Goal: Task Accomplishment & Management: Complete application form

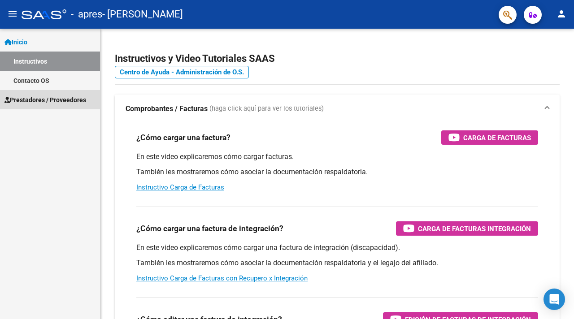
click at [39, 106] on link "Prestadores / Proveedores" at bounding box center [50, 99] width 100 height 19
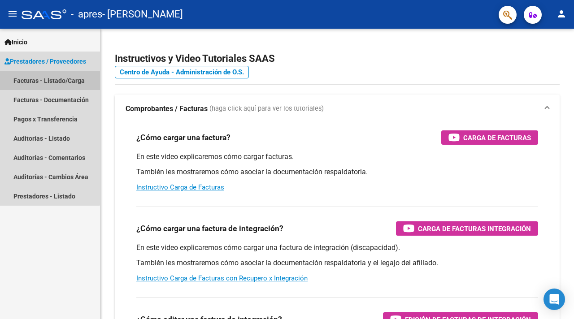
click at [50, 79] on link "Facturas - Listado/Carga" at bounding box center [50, 80] width 100 height 19
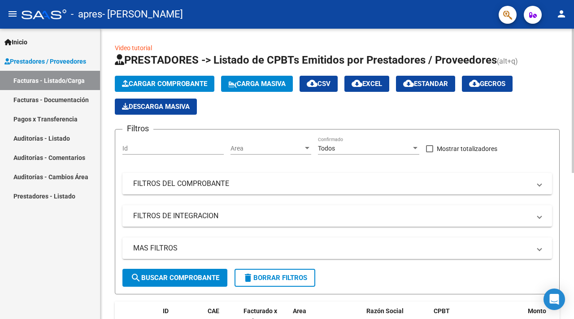
click at [167, 80] on span "Cargar Comprobante" at bounding box center [164, 84] width 85 height 8
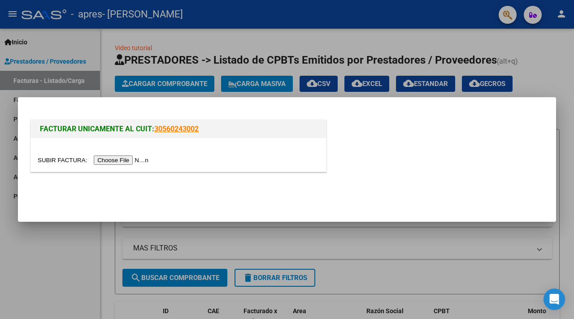
click at [141, 160] on input "file" at bounding box center [94, 160] width 113 height 9
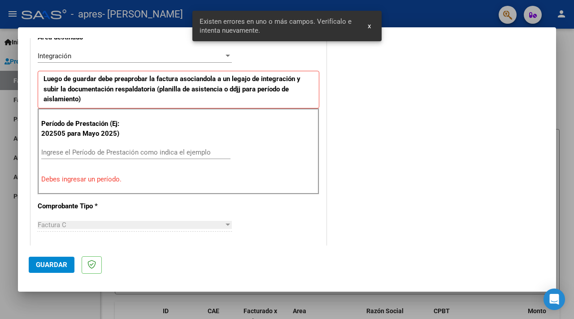
scroll to position [218, 0]
click at [119, 149] on input "Ingrese el Período de Prestación como indica el ejemplo" at bounding box center [135, 152] width 189 height 8
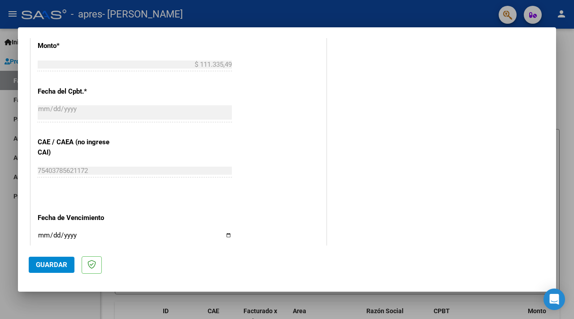
scroll to position [563, 0]
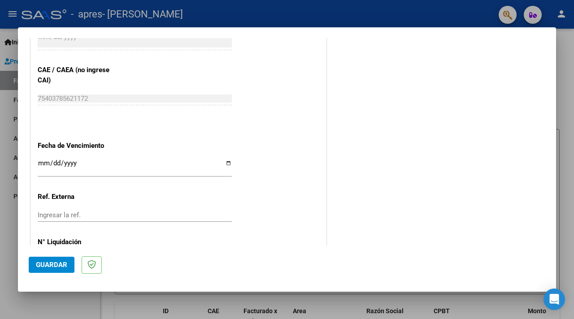
type input "202509"
click at [95, 165] on input "Ingresar la fecha" at bounding box center [135, 167] width 194 height 14
click at [228, 161] on input "Ingresar la fecha" at bounding box center [135, 167] width 194 height 14
type input "[DATE]"
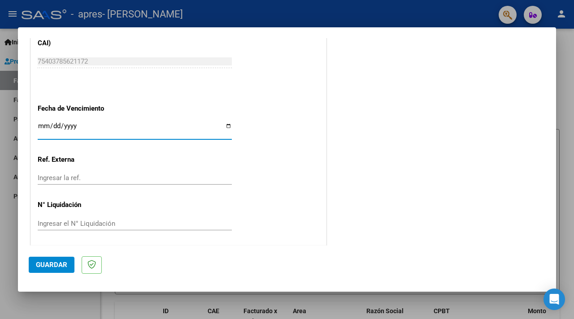
scroll to position [0, 0]
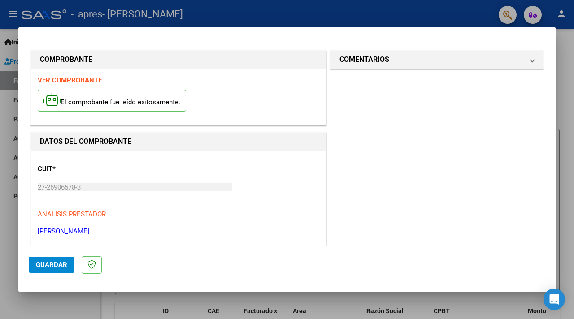
click at [48, 265] on span "Guardar" at bounding box center [51, 265] width 31 height 8
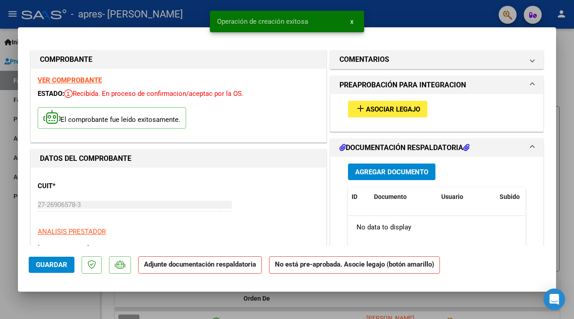
click at [398, 107] on span "Asociar Legajo" at bounding box center [393, 109] width 54 height 8
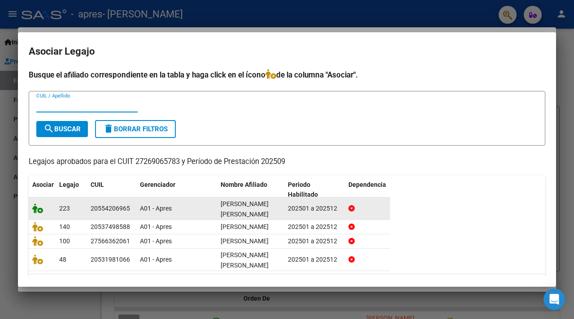
click at [35, 210] on icon at bounding box center [37, 209] width 11 height 10
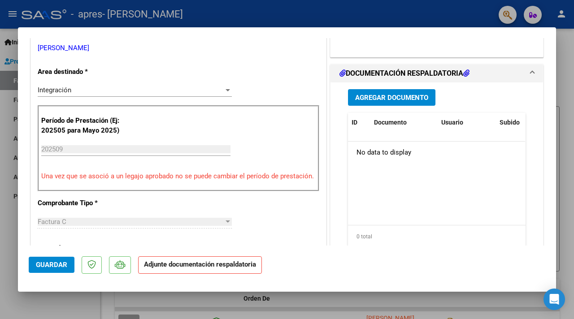
scroll to position [191, 0]
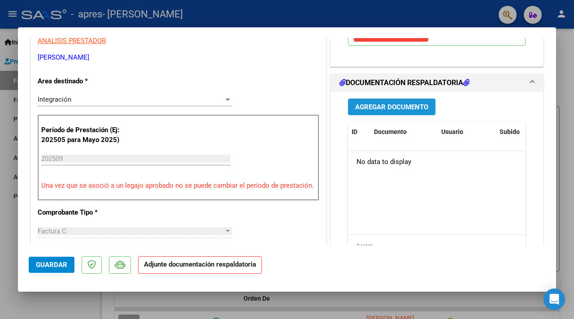
click at [393, 111] on span "Agregar Documento" at bounding box center [391, 107] width 73 height 8
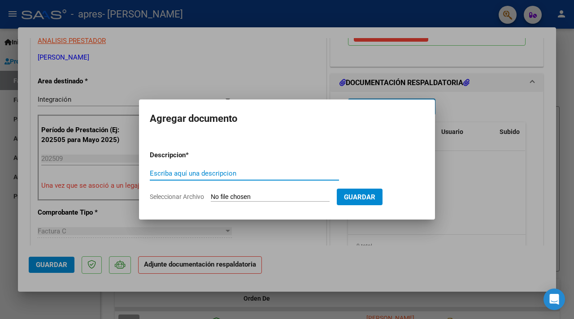
click at [245, 197] on input "Seleccionar Archivo" at bounding box center [270, 197] width 119 height 9
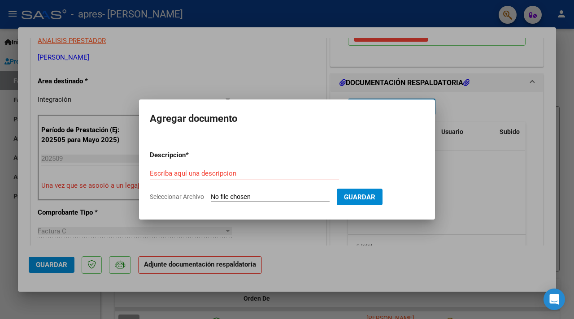
type input "C:\fakepath\planilla [PERSON_NAME] [DATE].pdf"
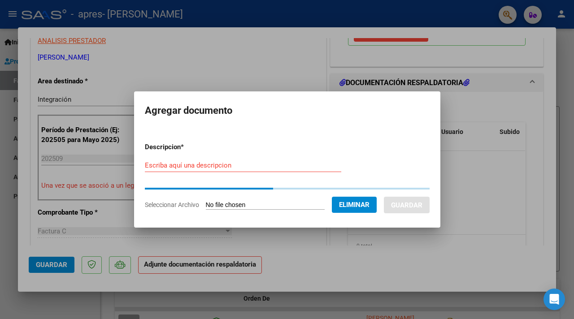
click at [218, 165] on input "Escriba aquí una descripcion" at bounding box center [243, 165] width 196 height 8
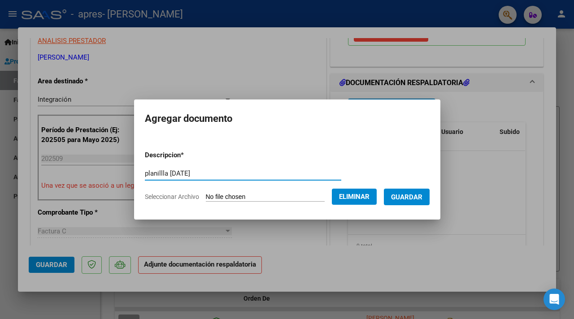
type input "planillla [DATE]"
click at [413, 192] on button "Guardar" at bounding box center [407, 197] width 46 height 17
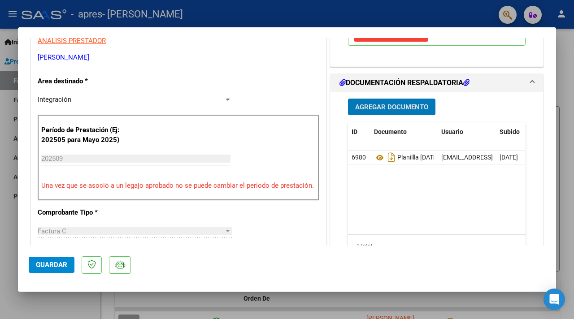
scroll to position [0, 0]
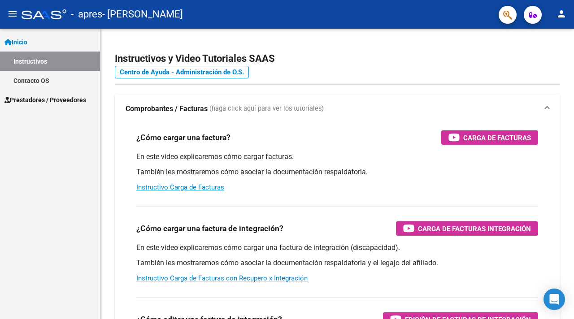
click at [37, 100] on span "Prestadores / Proveedores" at bounding box center [45, 100] width 82 height 10
click at [39, 100] on span "Prestadores / Proveedores" at bounding box center [45, 100] width 82 height 10
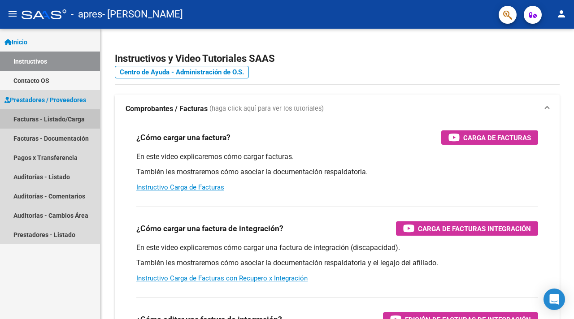
click at [60, 119] on link "Facturas - Listado/Carga" at bounding box center [50, 118] width 100 height 19
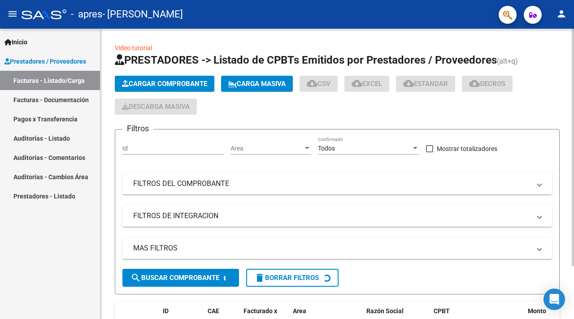
click at [167, 86] on span "Cargar Comprobante" at bounding box center [164, 84] width 85 height 8
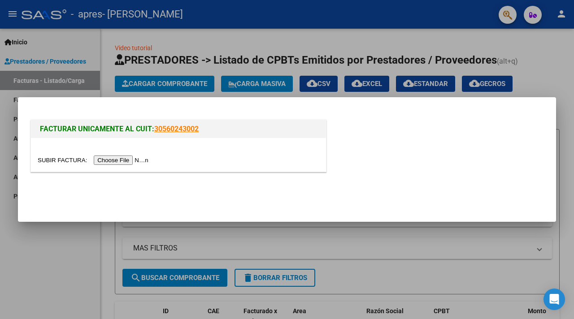
click at [144, 161] on input "file" at bounding box center [94, 160] width 113 height 9
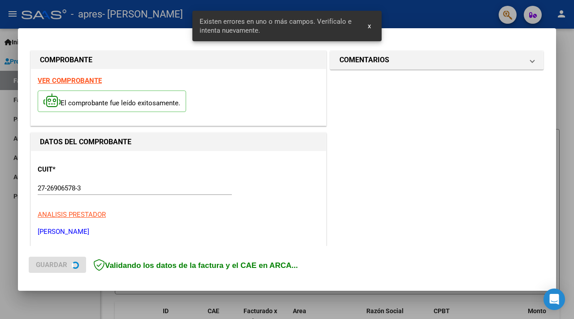
scroll to position [201, 0]
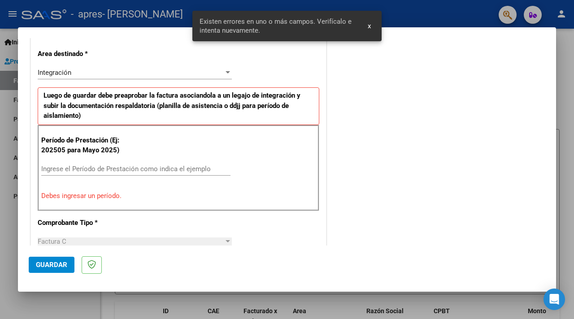
click at [104, 169] on input "Ingrese el Período de Prestación como indica el ejemplo" at bounding box center [135, 169] width 189 height 8
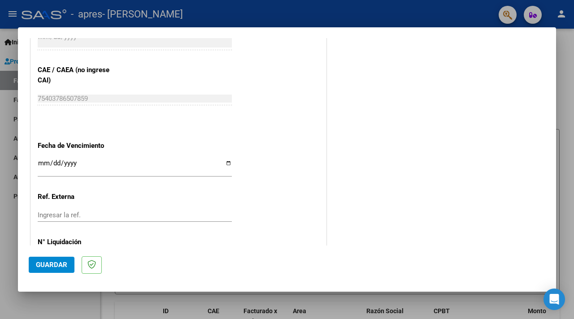
scroll to position [570, 0]
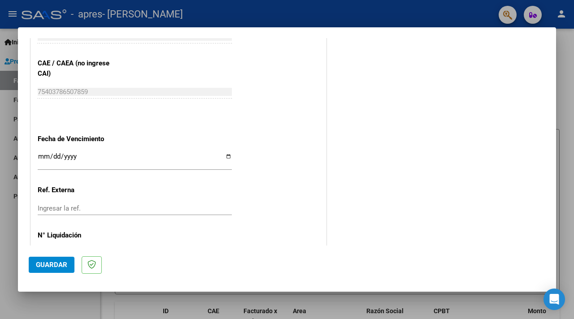
type input "202509"
click at [230, 155] on input "Ingresar la fecha" at bounding box center [135, 160] width 194 height 14
type input "[DATE]"
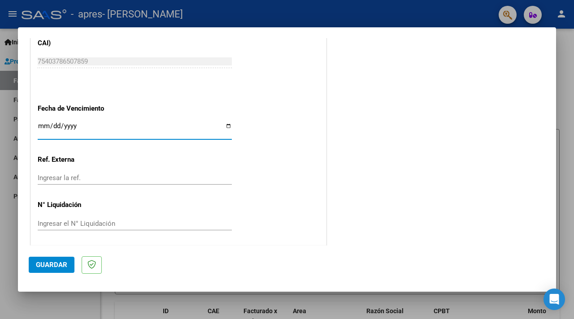
click at [58, 264] on span "Guardar" at bounding box center [51, 265] width 31 height 8
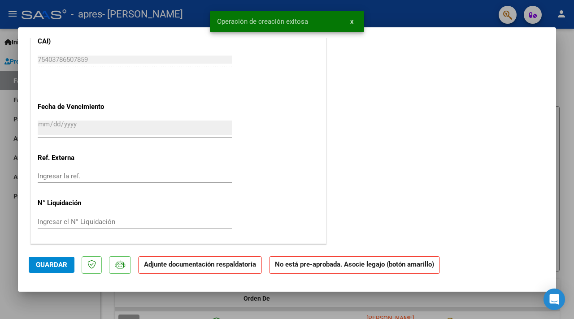
scroll to position [0, 0]
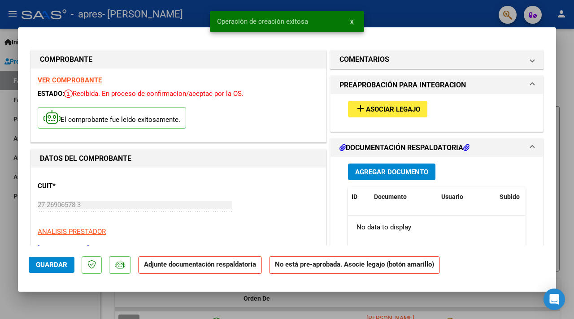
click at [378, 107] on span "Asociar Legajo" at bounding box center [393, 109] width 54 height 8
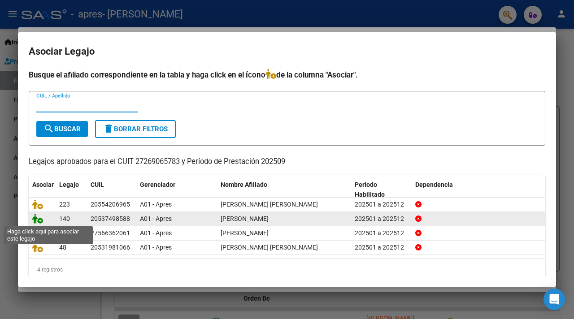
click at [37, 219] on icon at bounding box center [37, 219] width 11 height 10
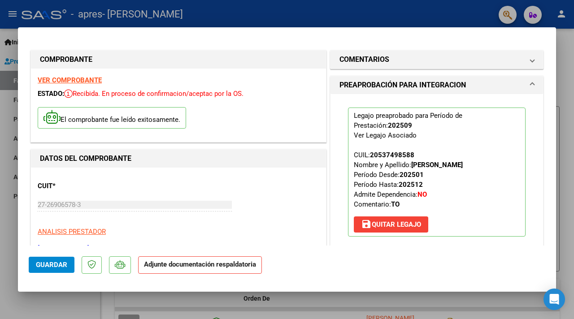
click at [200, 263] on strong "Adjunte documentación respaldatoria" at bounding box center [200, 265] width 112 height 8
click at [47, 263] on span "Guardar" at bounding box center [51, 265] width 31 height 8
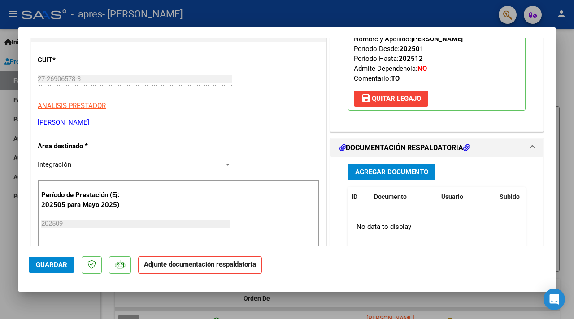
scroll to position [171, 0]
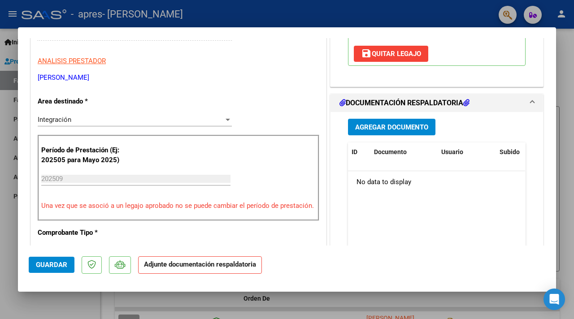
click at [414, 128] on span "Agregar Documento" at bounding box center [391, 127] width 73 height 8
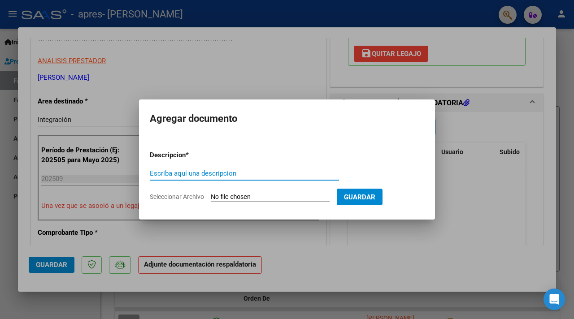
click at [256, 193] on input "Seleccionar Archivo" at bounding box center [270, 197] width 119 height 9
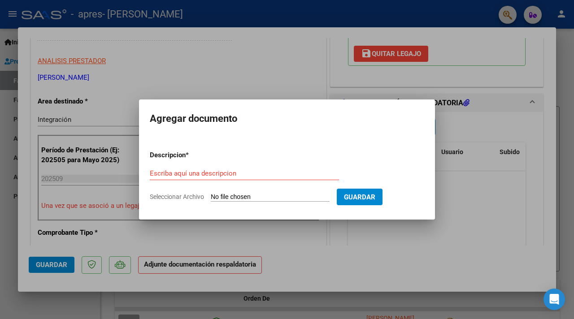
type input "C:\fakepath\planilla [PERSON_NAME] [DATE].pdf"
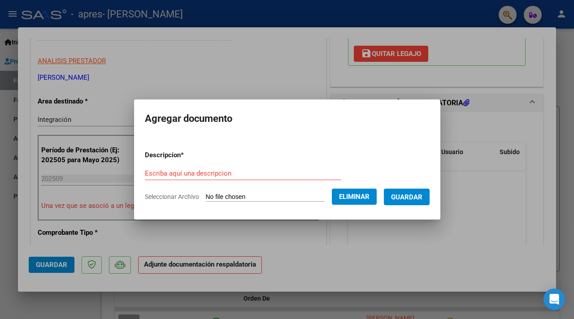
click at [215, 166] on form "Descripcion * Escriba aquí una descripcion Seleccionar Archivo Eliminar Guardar" at bounding box center [287, 176] width 285 height 65
click at [210, 170] on input "Escriba aquí una descripcion" at bounding box center [243, 174] width 196 height 8
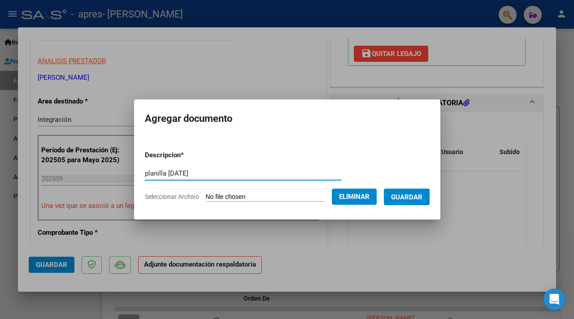
type input "planilla [DATE]"
click at [423, 197] on span "Guardar" at bounding box center [406, 197] width 31 height 8
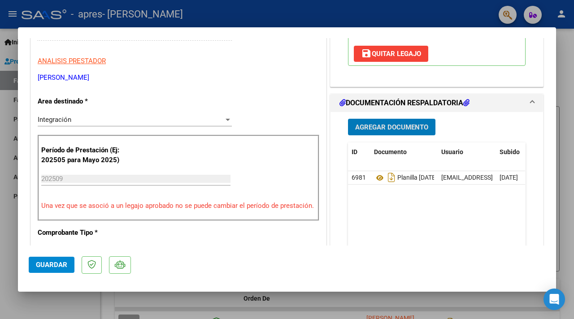
click at [54, 264] on span "Guardar" at bounding box center [51, 265] width 31 height 8
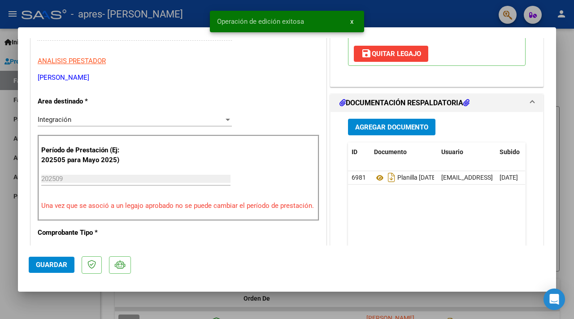
click at [10, 52] on div at bounding box center [287, 159] width 574 height 319
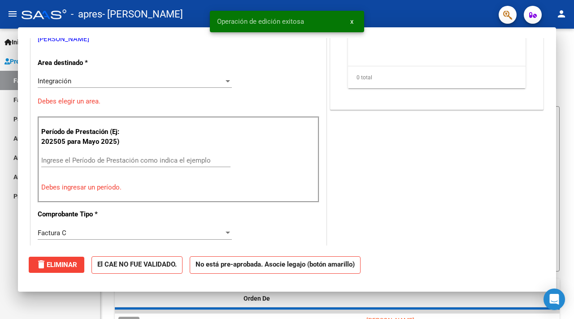
scroll to position [0, 0]
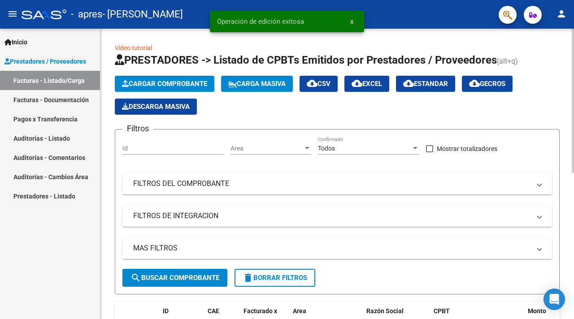
click at [145, 86] on span "Cargar Comprobante" at bounding box center [164, 84] width 85 height 8
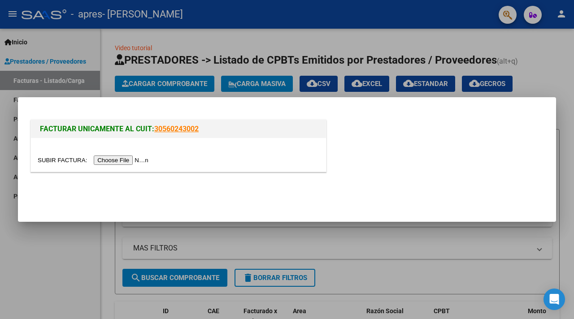
click at [119, 164] on input "file" at bounding box center [94, 160] width 113 height 9
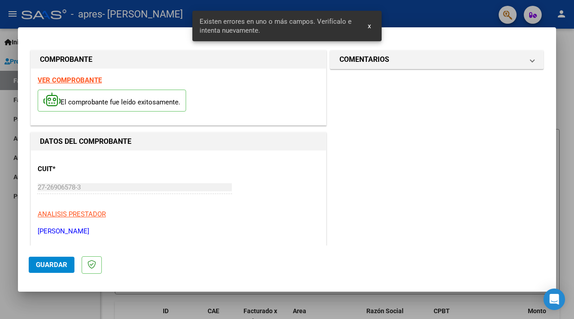
scroll to position [201, 0]
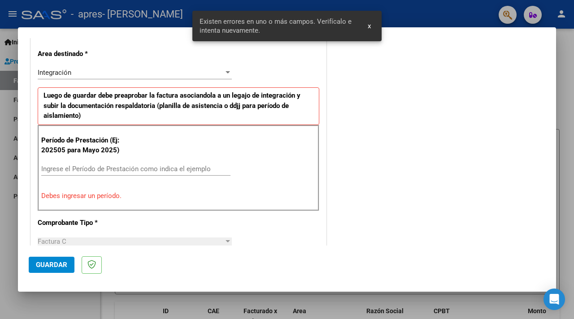
click at [109, 169] on input "Ingrese el Período de Prestación como indica el ejemplo" at bounding box center [135, 169] width 189 height 8
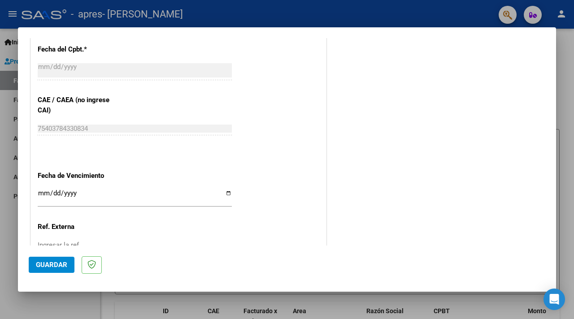
scroll to position [536, 0]
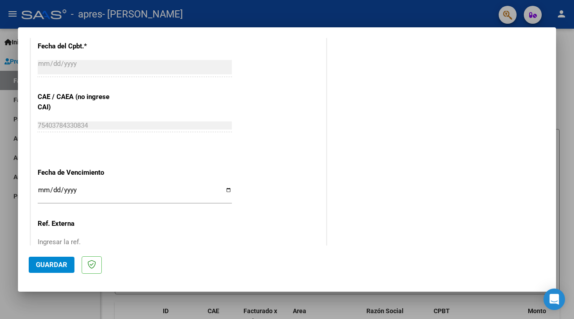
type input "202509"
click at [229, 187] on input "Ingresar la fecha" at bounding box center [135, 194] width 194 height 14
type input "[DATE]"
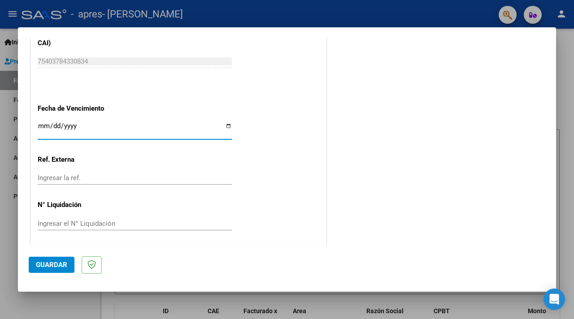
click at [56, 262] on span "Guardar" at bounding box center [51, 265] width 31 height 8
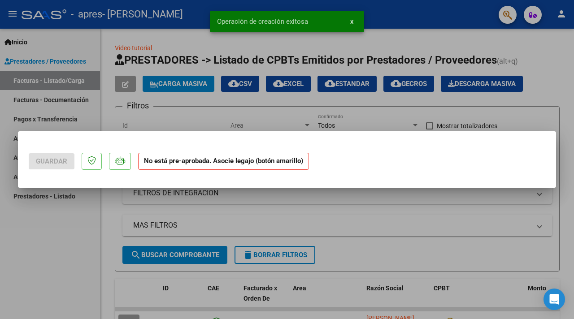
scroll to position [0, 0]
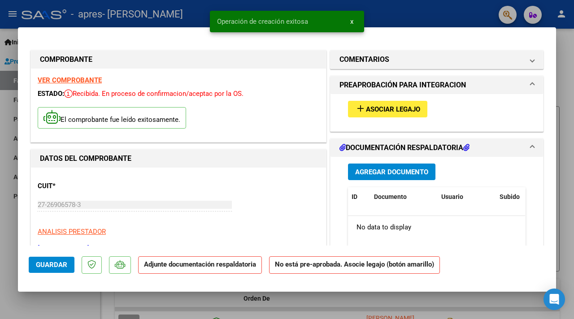
click at [359, 108] on mat-icon "add" at bounding box center [360, 108] width 11 height 11
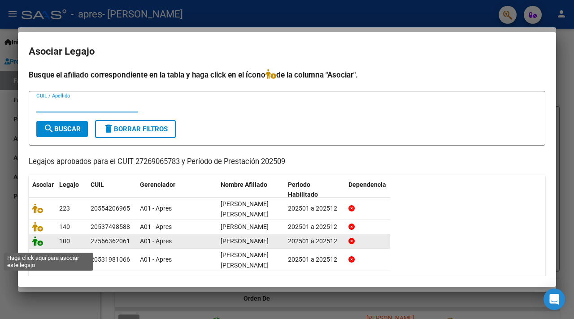
click at [40, 245] on icon at bounding box center [37, 241] width 11 height 10
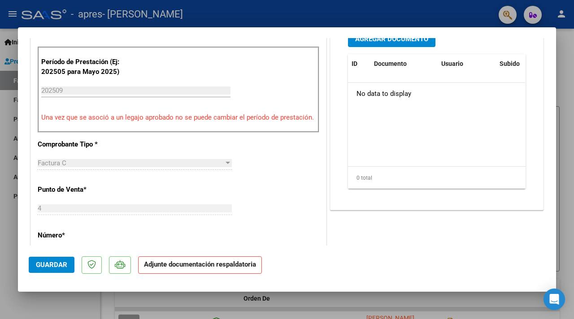
scroll to position [232, 0]
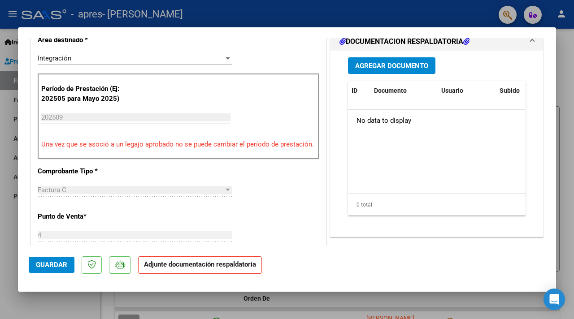
click at [387, 62] on span "Agregar Documento" at bounding box center [391, 66] width 73 height 8
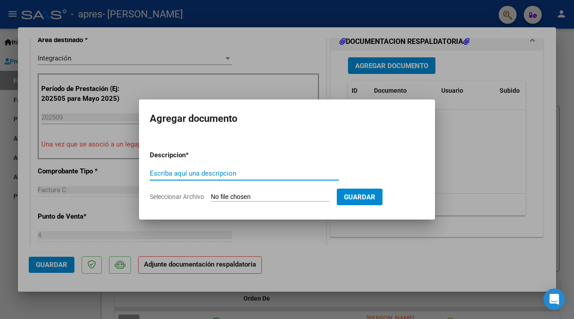
click at [266, 196] on input "Seleccionar Archivo" at bounding box center [270, 197] width 119 height 9
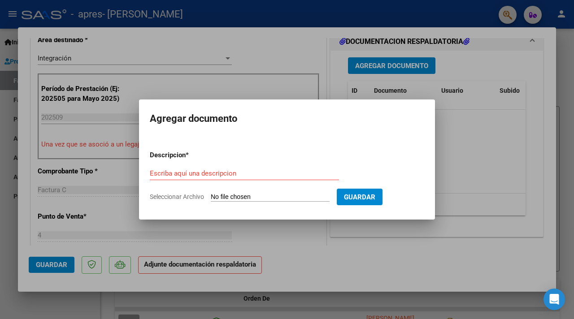
type input "C:\fakepath\planilla [PERSON_NAME] [DATE].pdf"
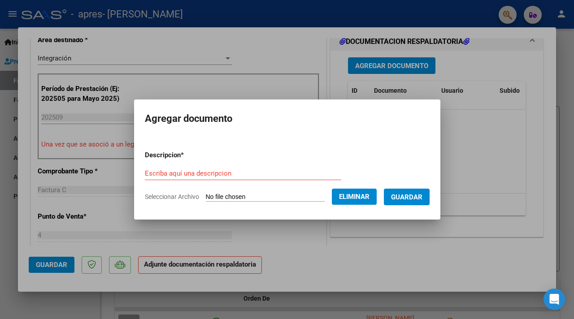
click at [242, 171] on input "Escriba aquí una descripcion" at bounding box center [243, 174] width 196 height 8
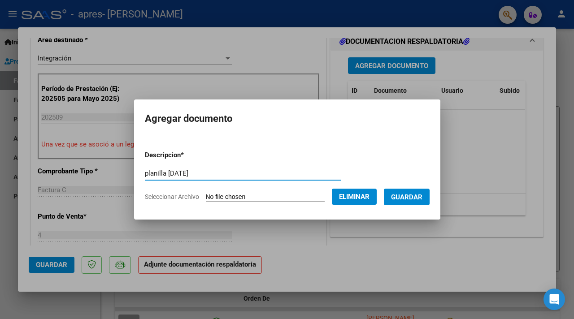
type input "planilla [DATE]"
click at [413, 197] on span "Guardar" at bounding box center [406, 197] width 31 height 8
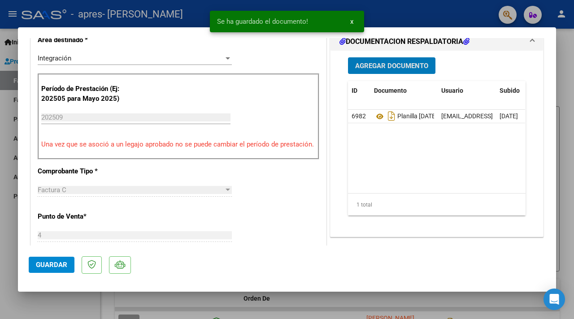
click at [56, 262] on span "Guardar" at bounding box center [51, 265] width 31 height 8
click at [7, 92] on div at bounding box center [287, 159] width 574 height 319
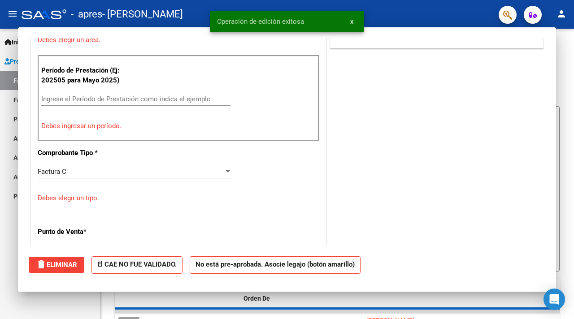
scroll to position [0, 0]
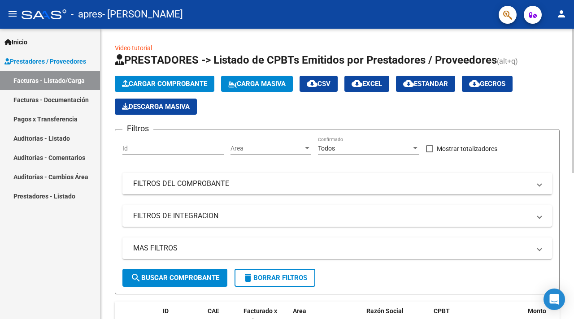
click at [181, 85] on span "Cargar Comprobante" at bounding box center [164, 84] width 85 height 8
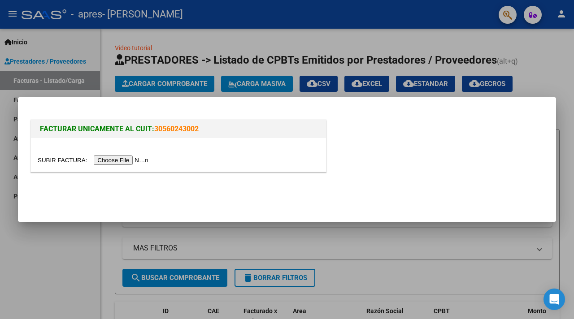
click at [116, 161] on input "file" at bounding box center [94, 160] width 113 height 9
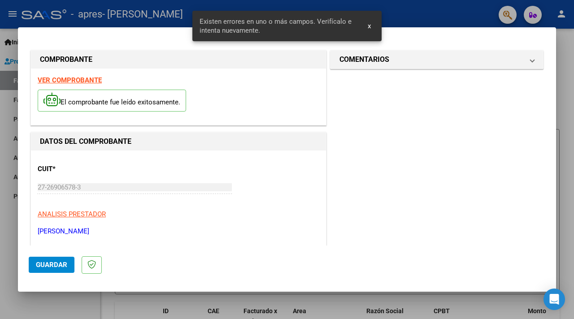
scroll to position [218, 0]
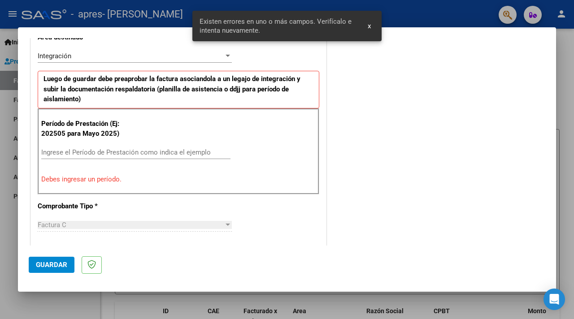
click at [156, 152] on input "Ingrese el Período de Prestación como indica el ejemplo" at bounding box center [135, 152] width 189 height 8
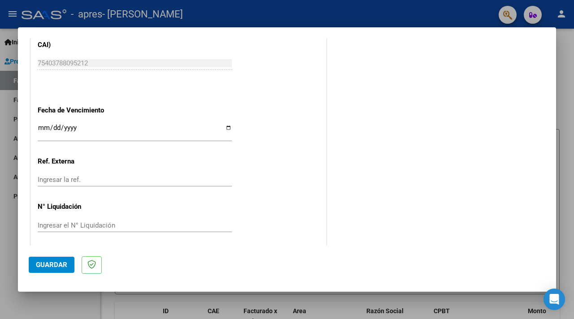
scroll to position [600, 0]
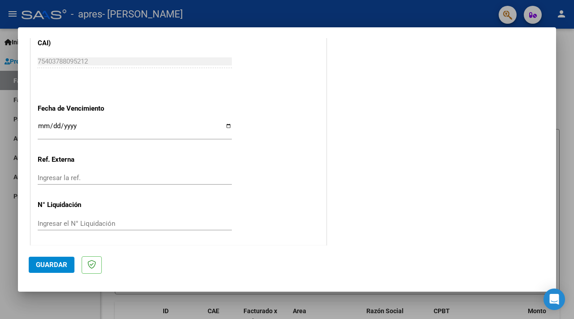
type input "202509"
click at [229, 124] on input "Ingresar la fecha" at bounding box center [135, 129] width 194 height 14
type input "[DATE]"
click at [52, 266] on span "Guardar" at bounding box center [51, 265] width 31 height 8
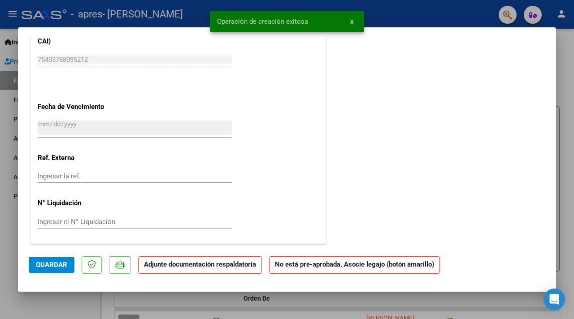
scroll to position [0, 0]
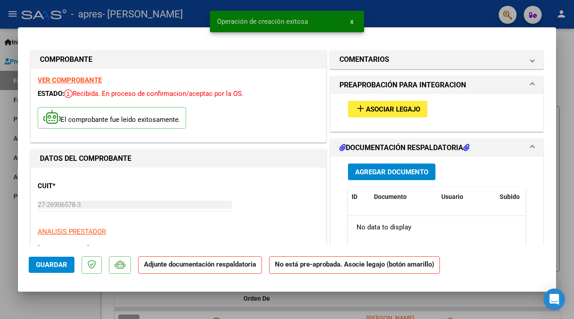
click at [379, 110] on span "Asociar Legajo" at bounding box center [393, 109] width 54 height 8
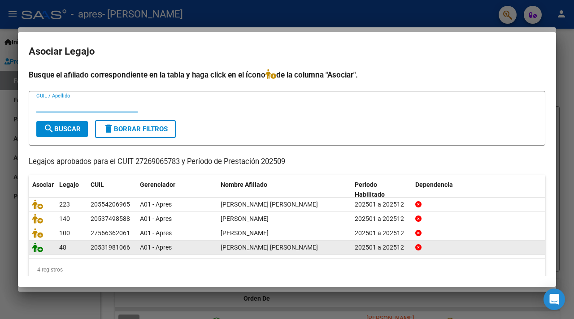
click at [40, 250] on icon at bounding box center [37, 248] width 11 height 10
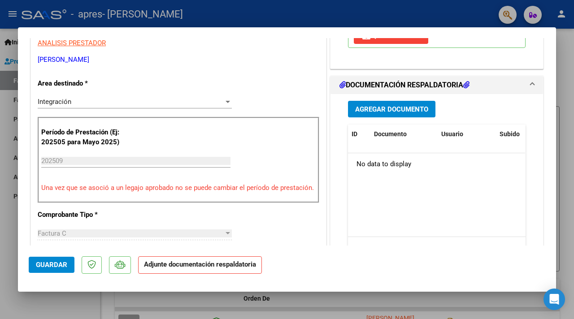
scroll to position [85, 0]
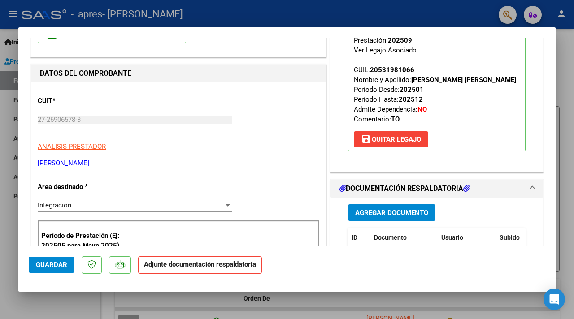
click at [384, 212] on span "Agregar Documento" at bounding box center [391, 213] width 73 height 8
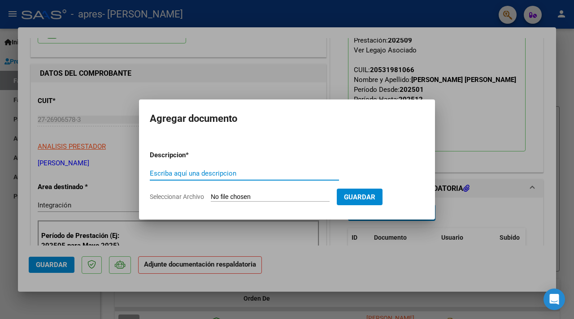
click at [254, 174] on input "Escriba aquí una descripcion" at bounding box center [244, 174] width 189 height 8
type input "planilla [DATE]"
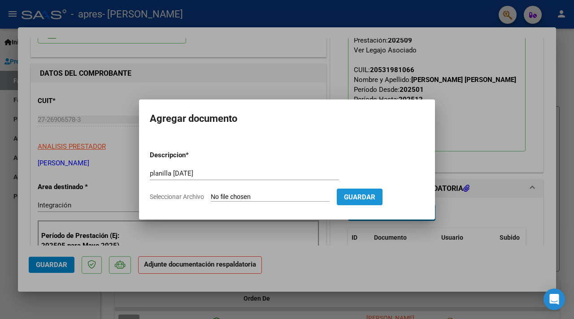
drag, startPoint x: 368, startPoint y: 194, endPoint x: 359, endPoint y: 194, distance: 9.0
click at [366, 194] on span "Guardar" at bounding box center [359, 197] width 31 height 8
click at [273, 197] on input "Seleccionar Archivo" at bounding box center [270, 197] width 119 height 9
type input "C:\fakepath\planilla [PERSON_NAME] [DATE].pdf"
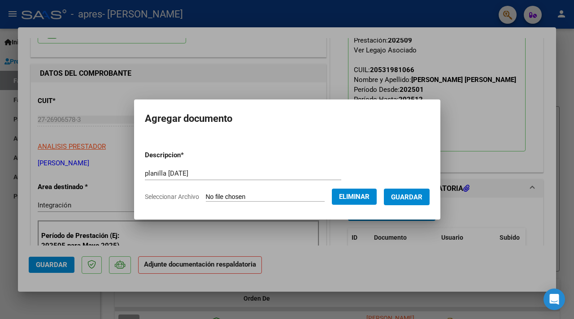
click at [412, 195] on span "Guardar" at bounding box center [406, 197] width 31 height 8
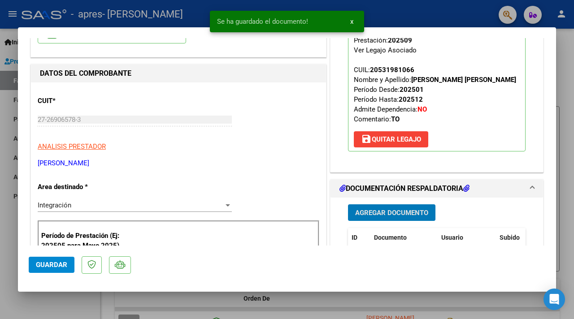
click at [46, 265] on span "Guardar" at bounding box center [51, 265] width 31 height 8
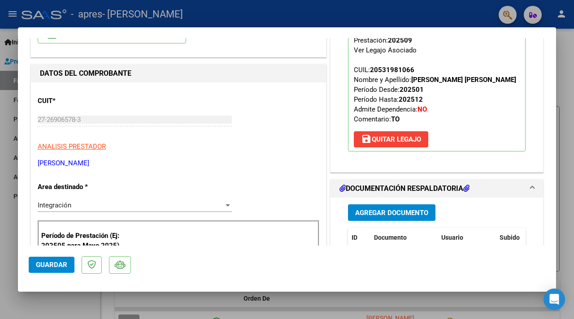
click at [10, 34] on div at bounding box center [287, 159] width 574 height 319
